Goal: Information Seeking & Learning: Learn about a topic

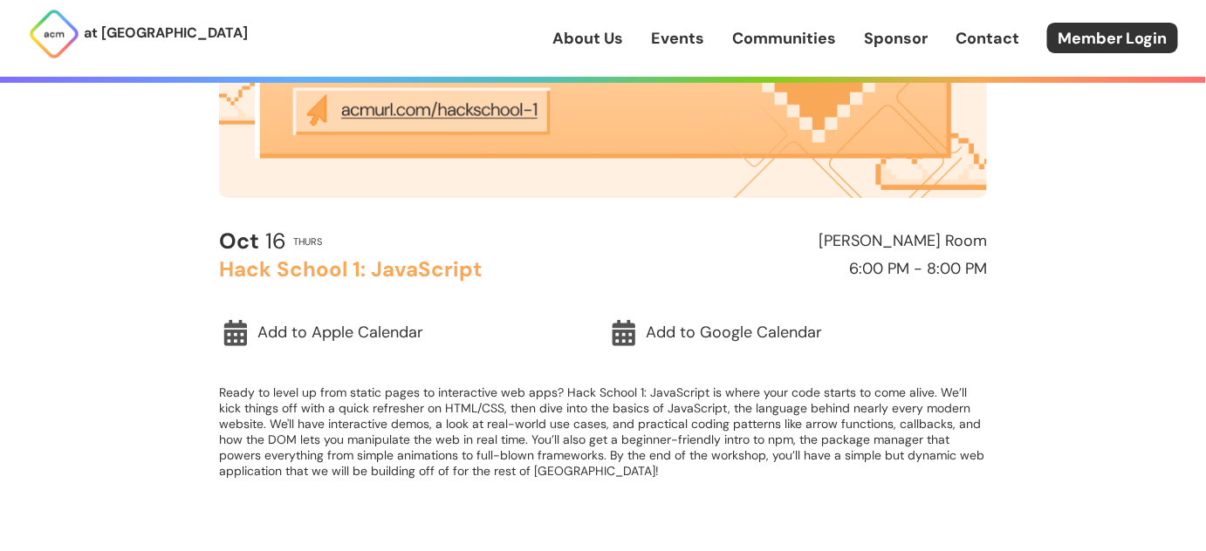
scroll to position [377, 0]
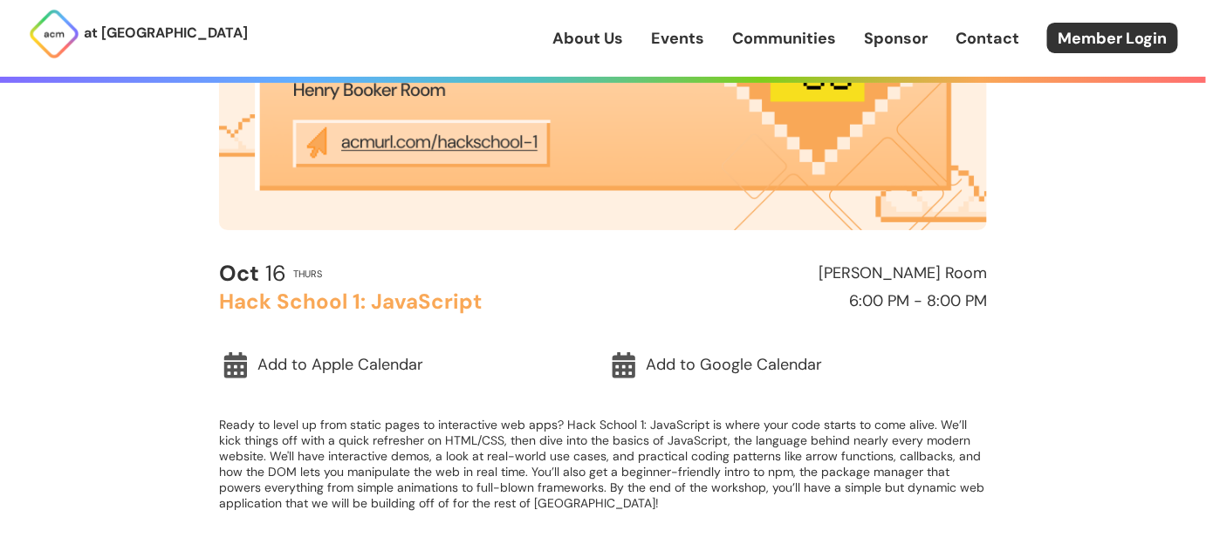
click at [470, 148] on img at bounding box center [603, 14] width 768 height 432
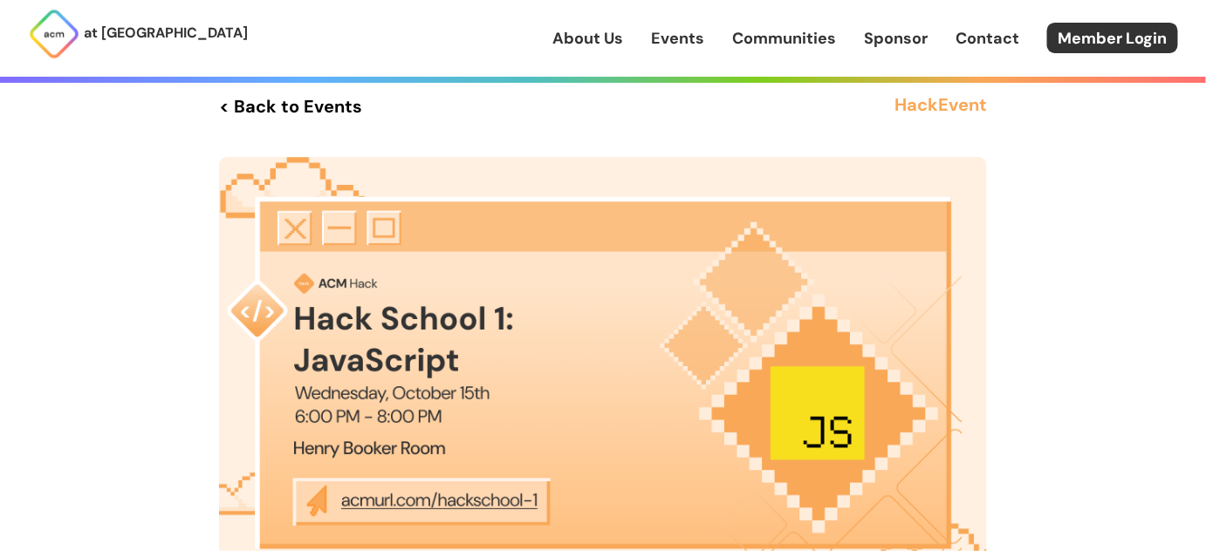
scroll to position [0, 0]
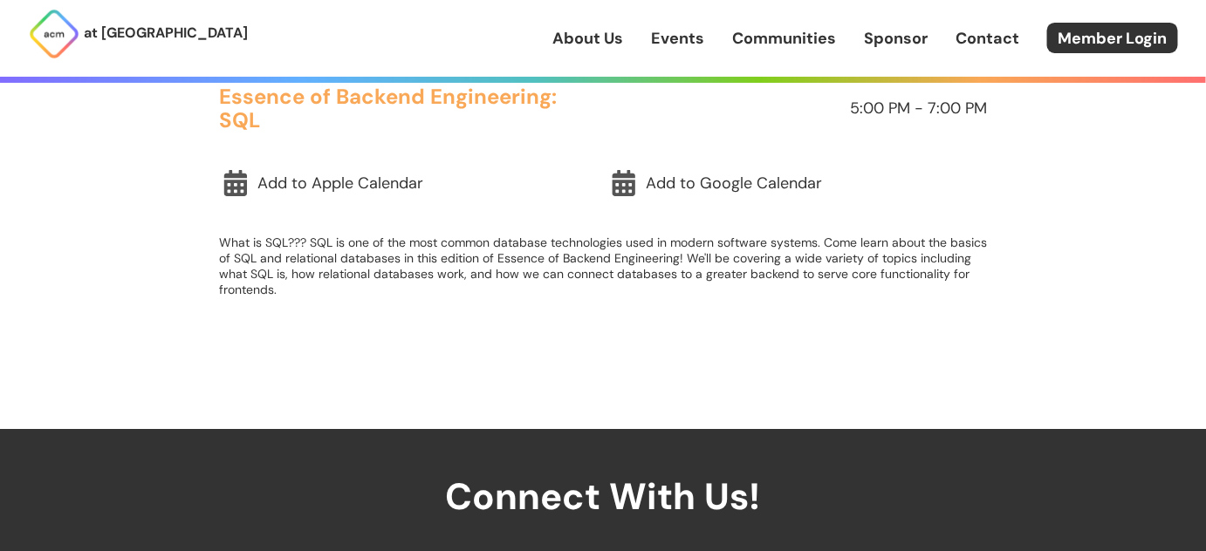
scroll to position [634, 0]
